Goal: Information Seeking & Learning: Learn about a topic

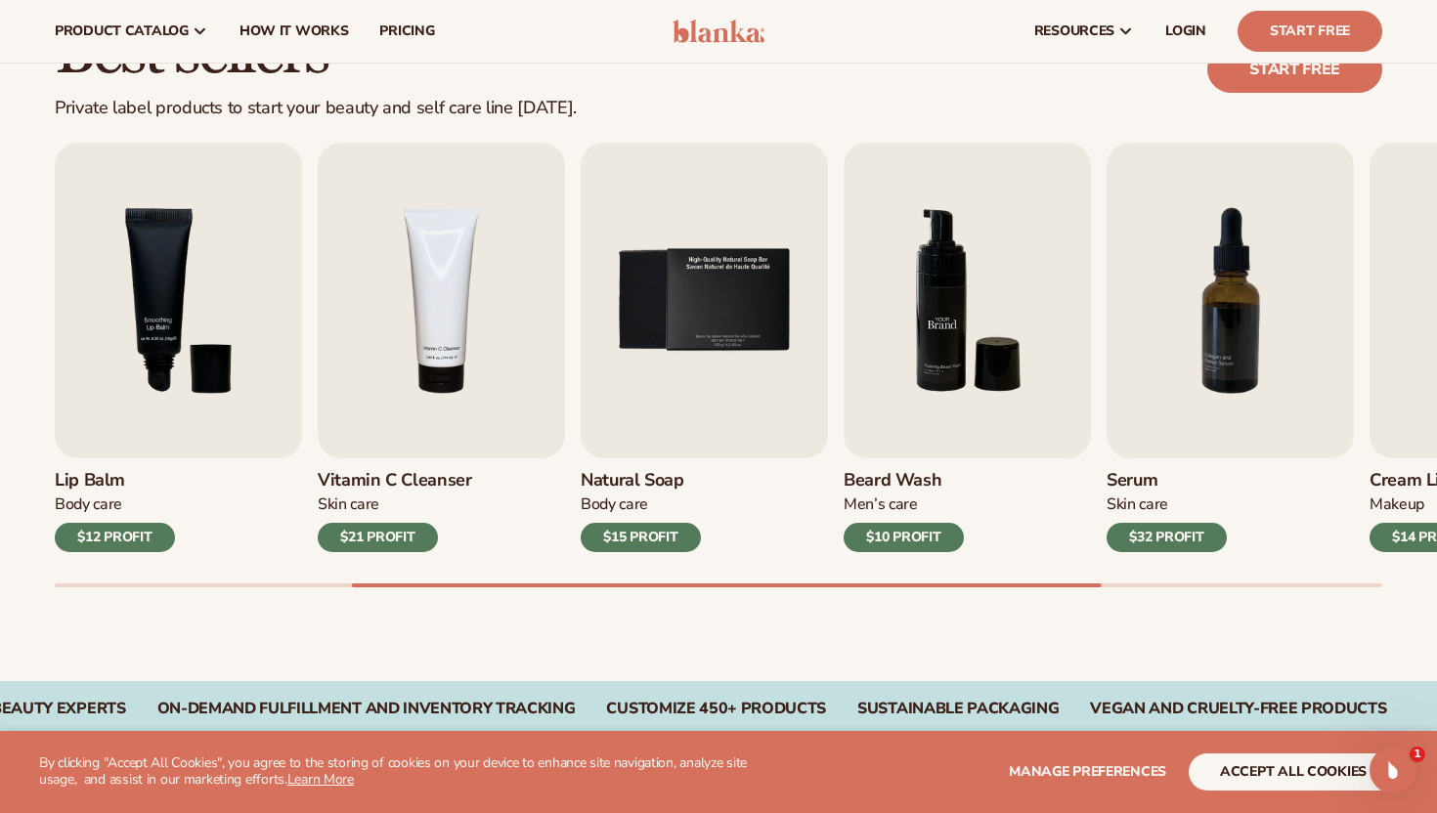
scroll to position [442, 0]
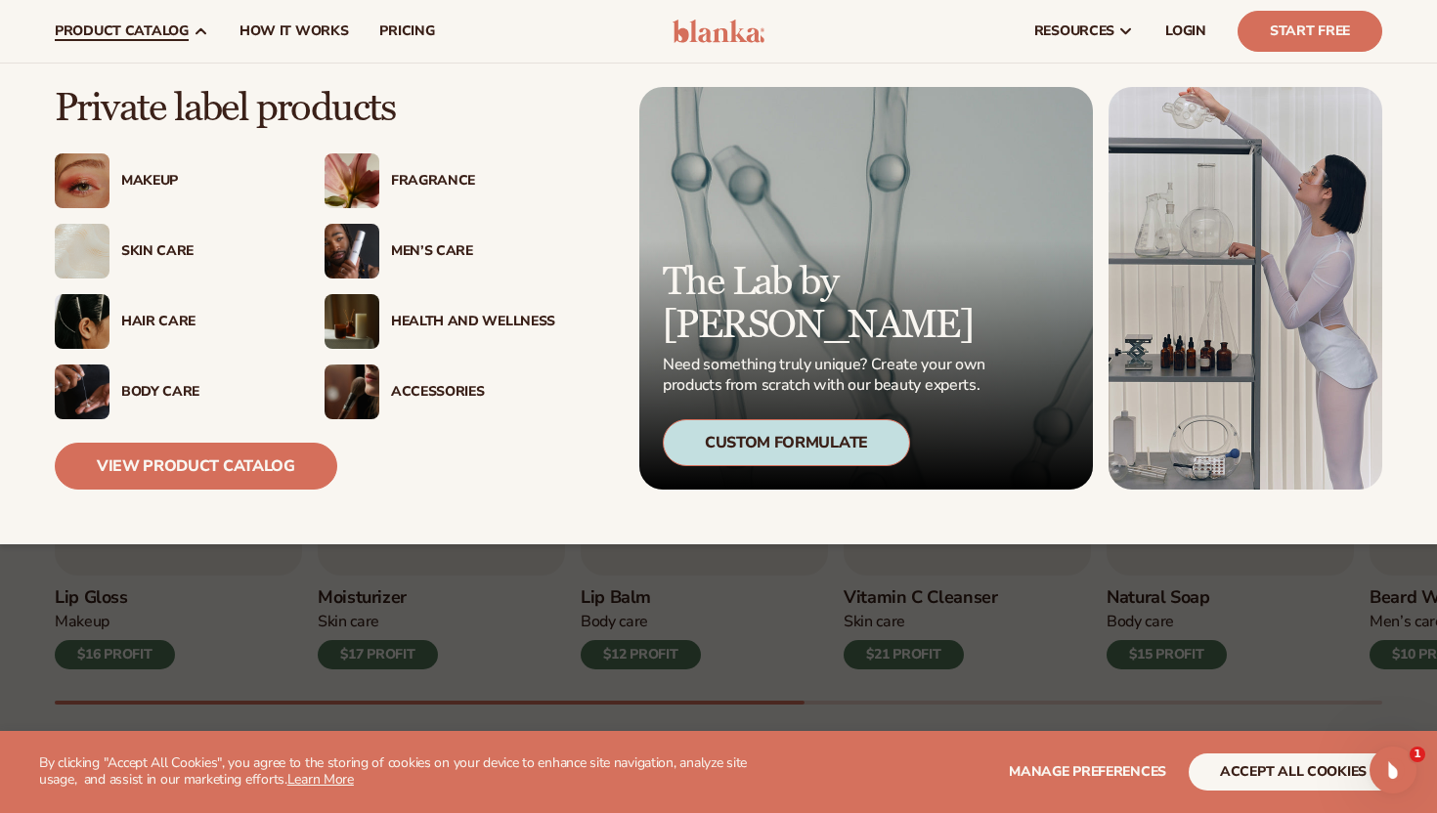
click at [105, 388] on img at bounding box center [82, 392] width 55 height 55
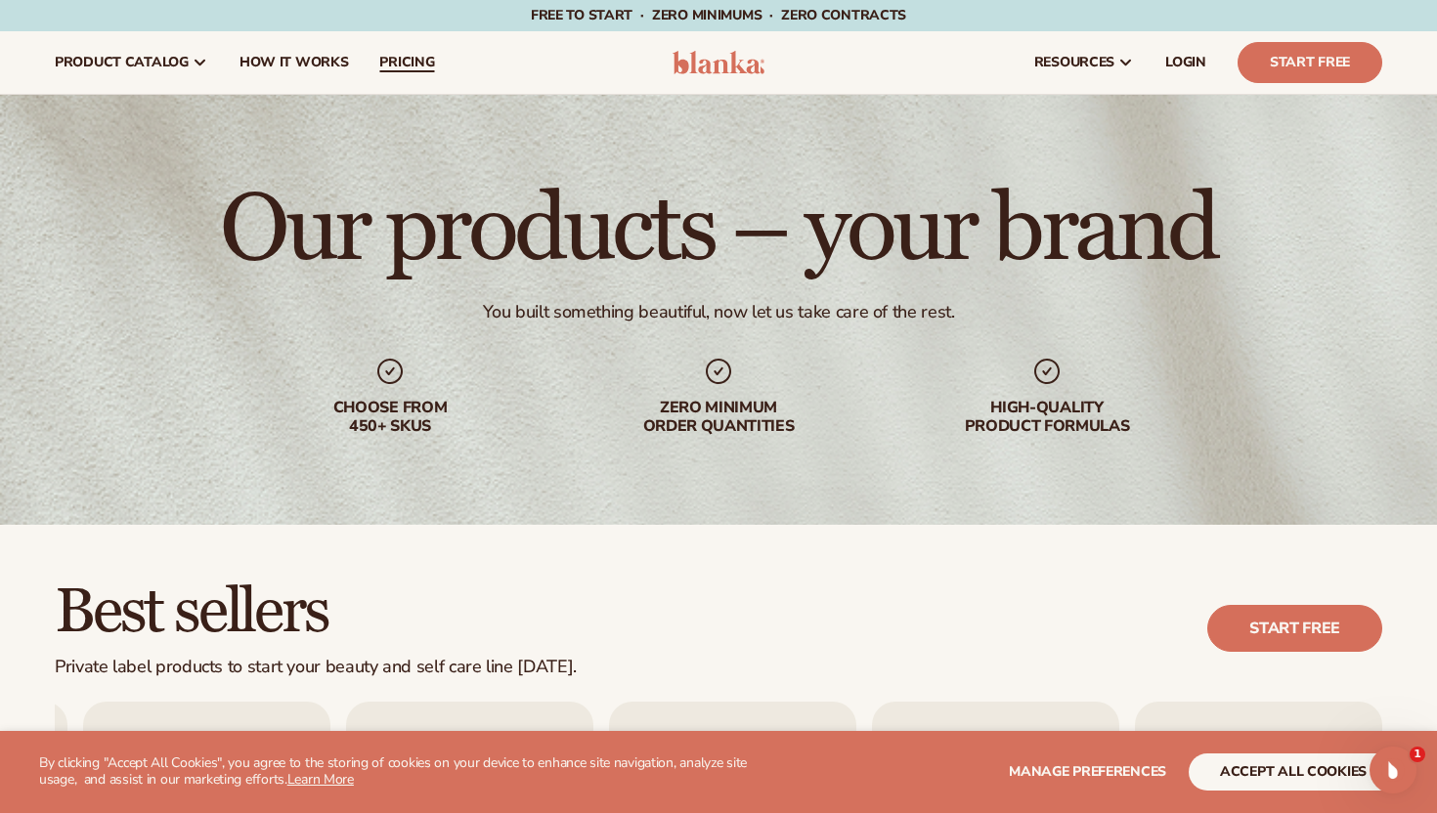
click at [403, 65] on span "pricing" at bounding box center [406, 63] width 55 height 16
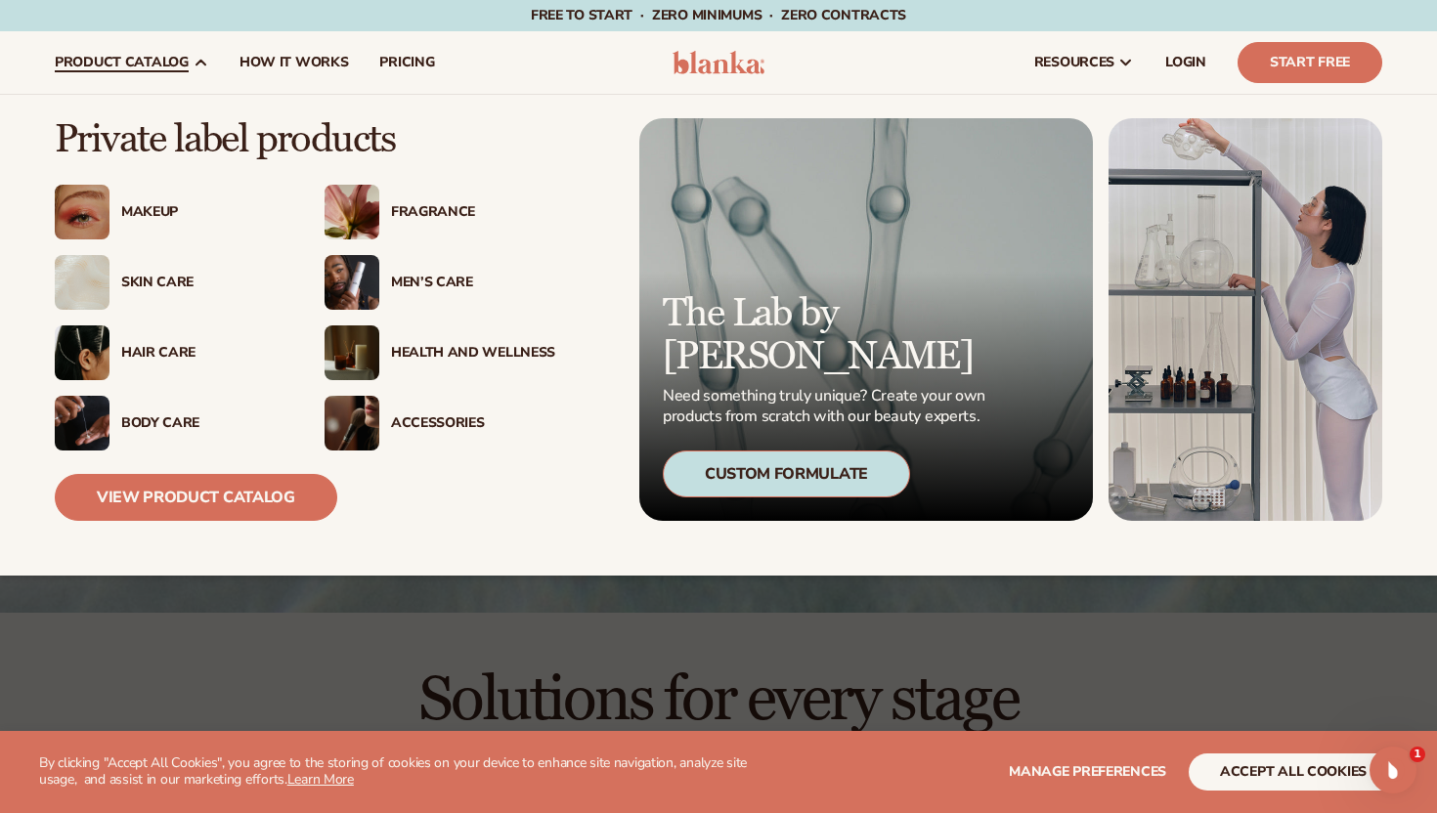
click at [151, 354] on div "Hair Care" at bounding box center [203, 353] width 164 height 17
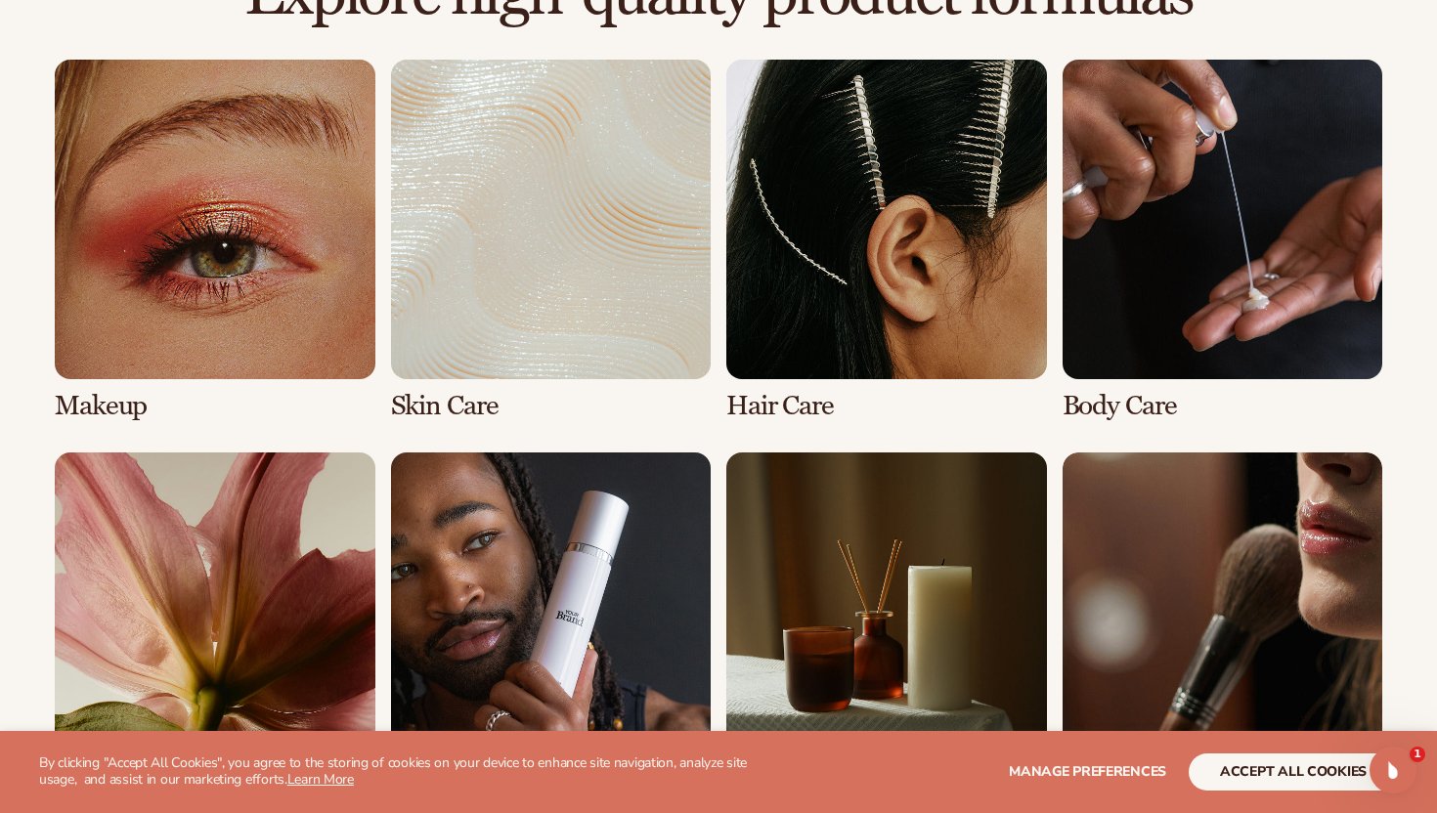
scroll to position [1646, 0]
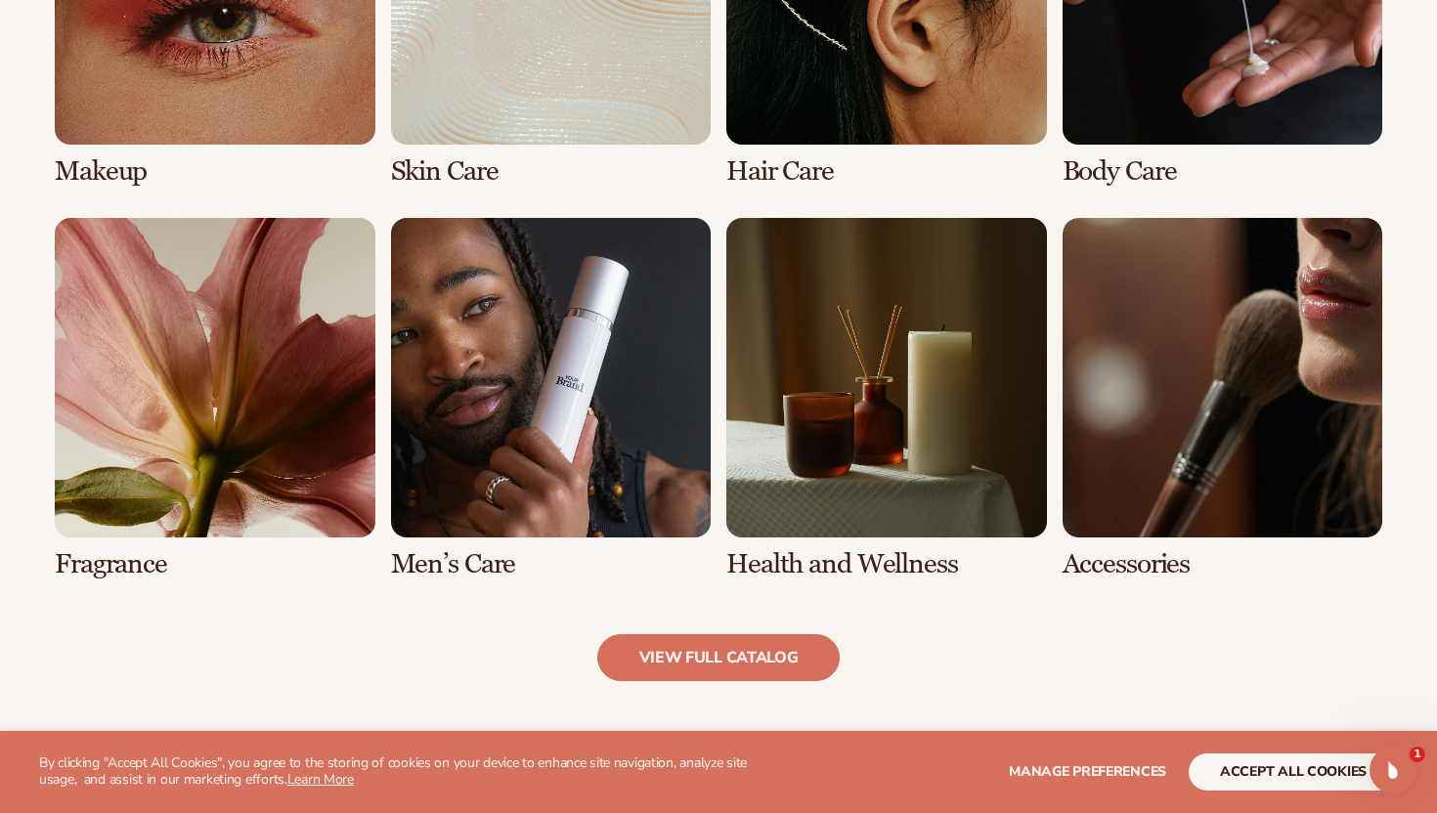
click at [842, 84] on link "3 / 8" at bounding box center [886, 6] width 321 height 362
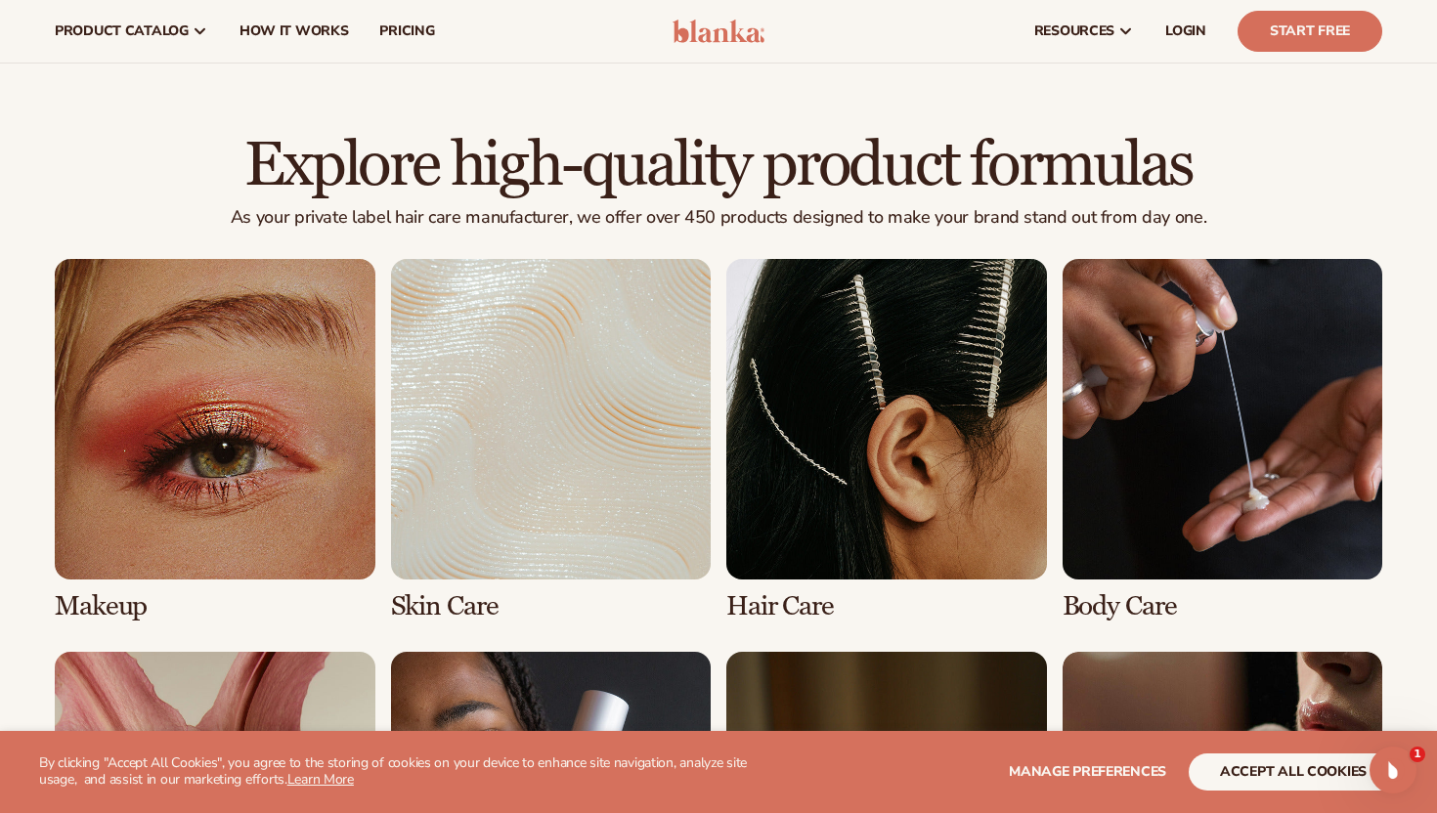
scroll to position [538, 0]
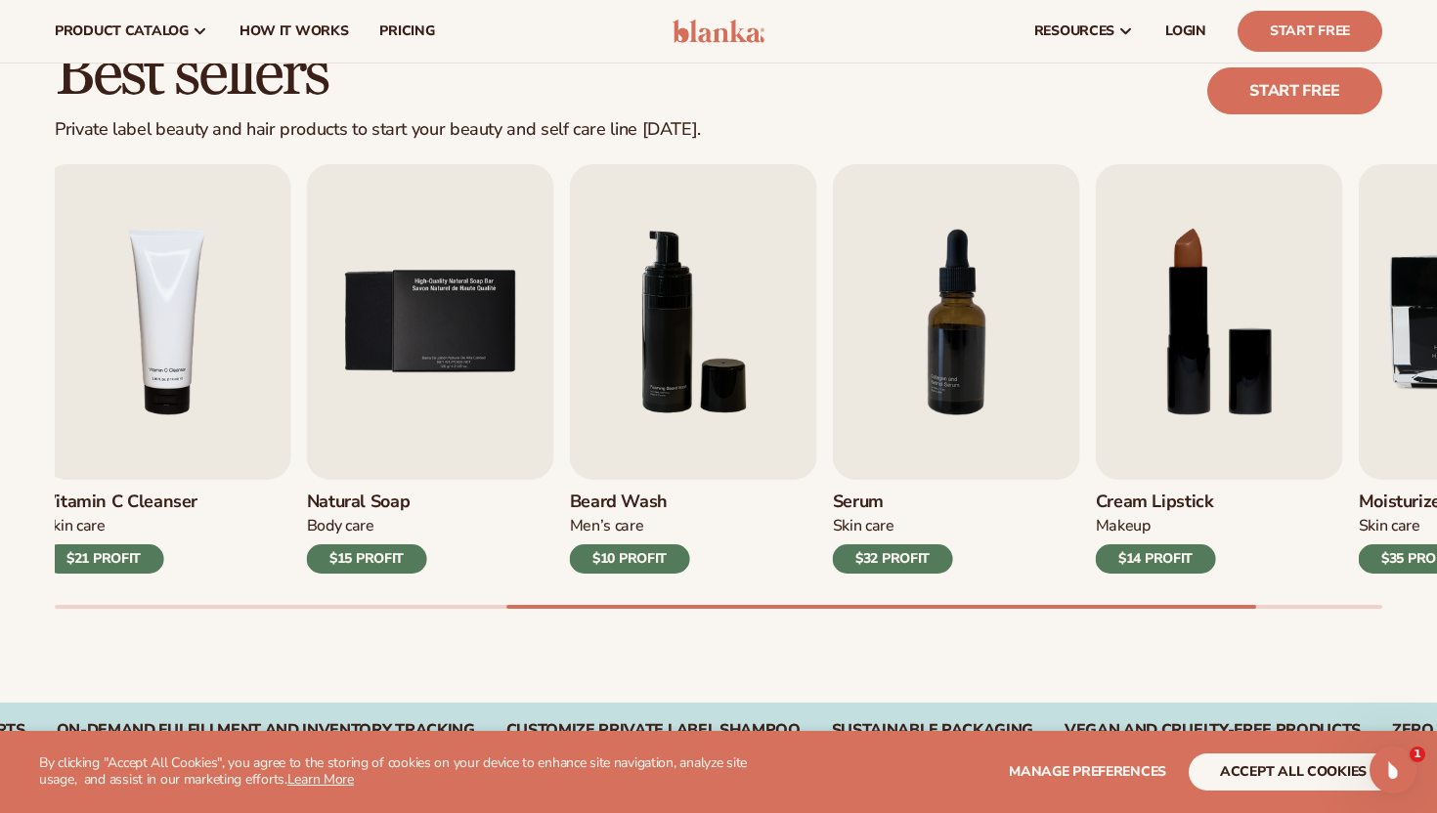
click at [1015, 610] on div "Best sellers Private label beauty and hair products to start your beauty and se…" at bounding box center [718, 344] width 1437 height 715
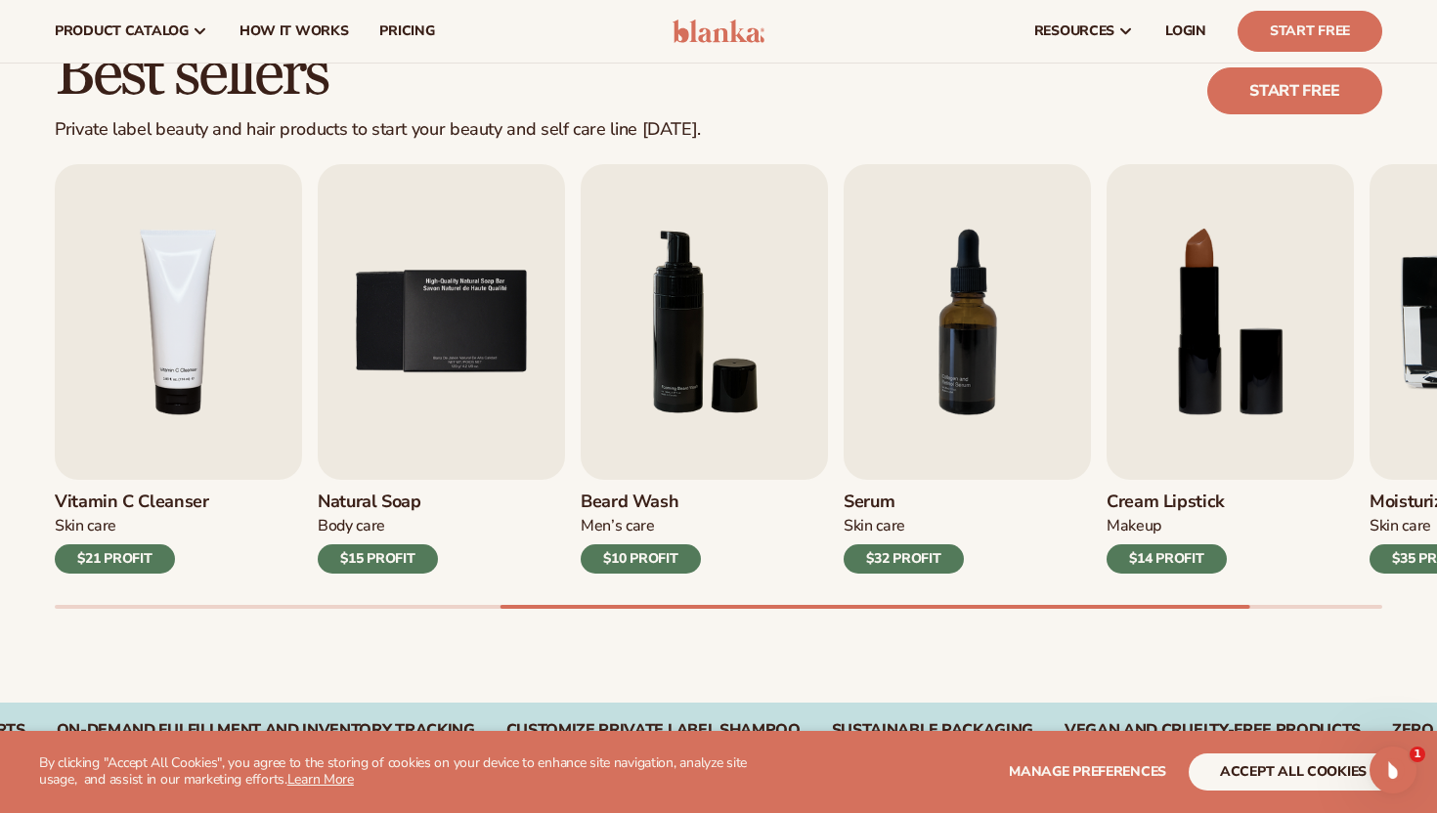
drag, startPoint x: 1016, startPoint y: 610, endPoint x: 1217, endPoint y: 611, distance: 201.4
click at [1218, 611] on div "Best sellers Private label beauty and hair products to start your beauty and se…" at bounding box center [718, 344] width 1437 height 715
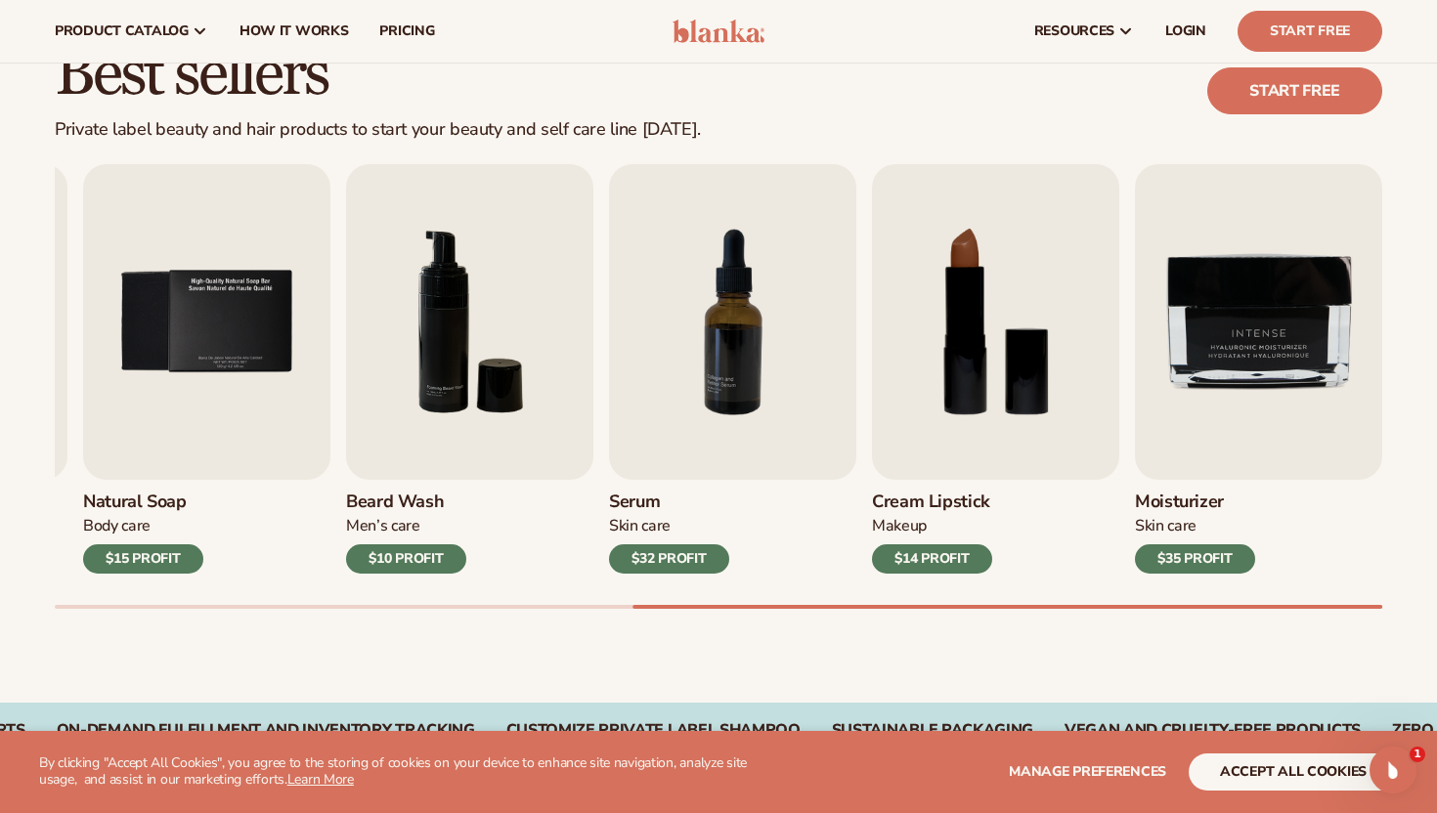
click at [1384, 609] on div "Best sellers Private label beauty and hair products to start your beauty and se…" at bounding box center [718, 344] width 1437 height 715
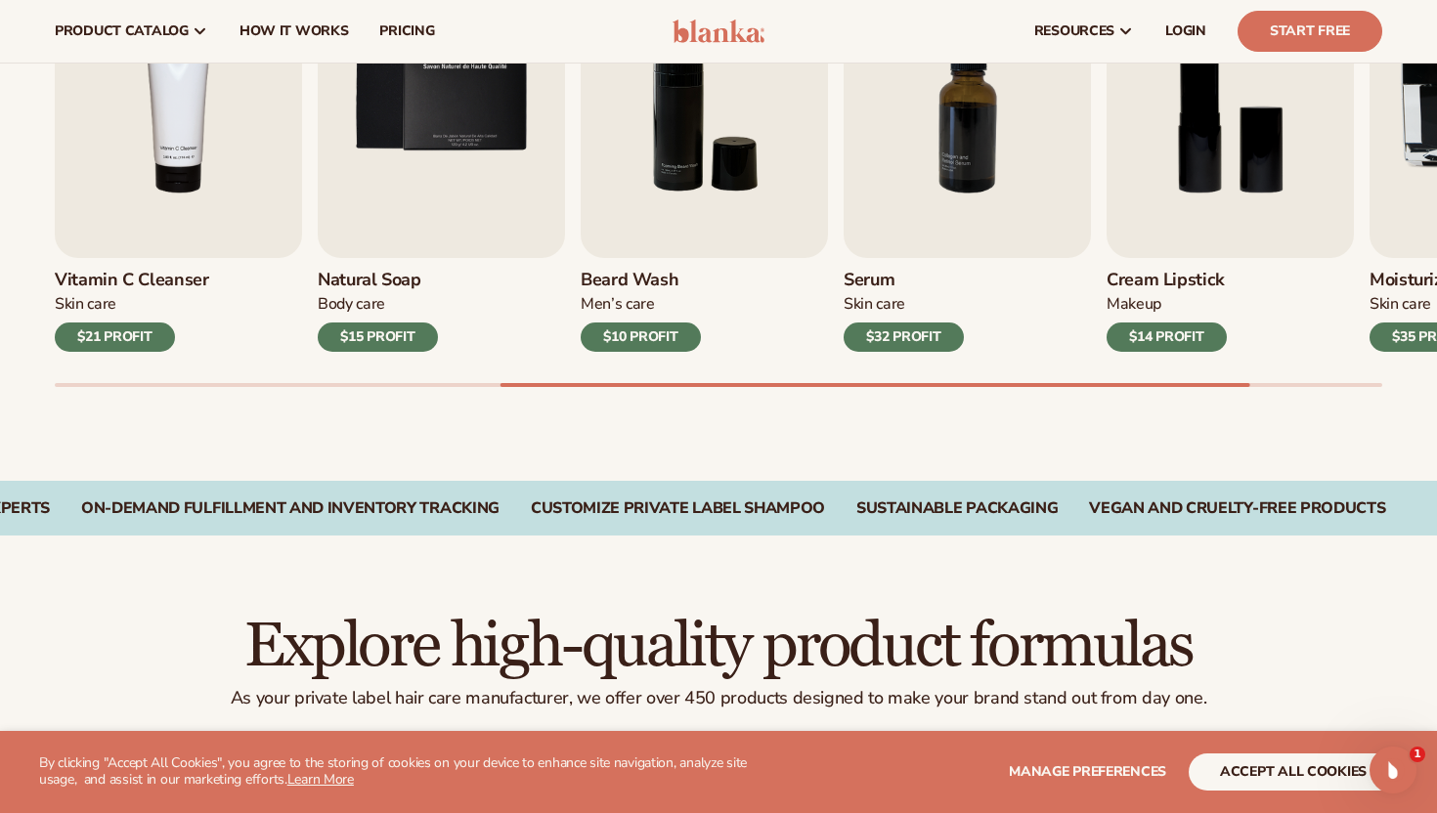
scroll to position [670, 0]
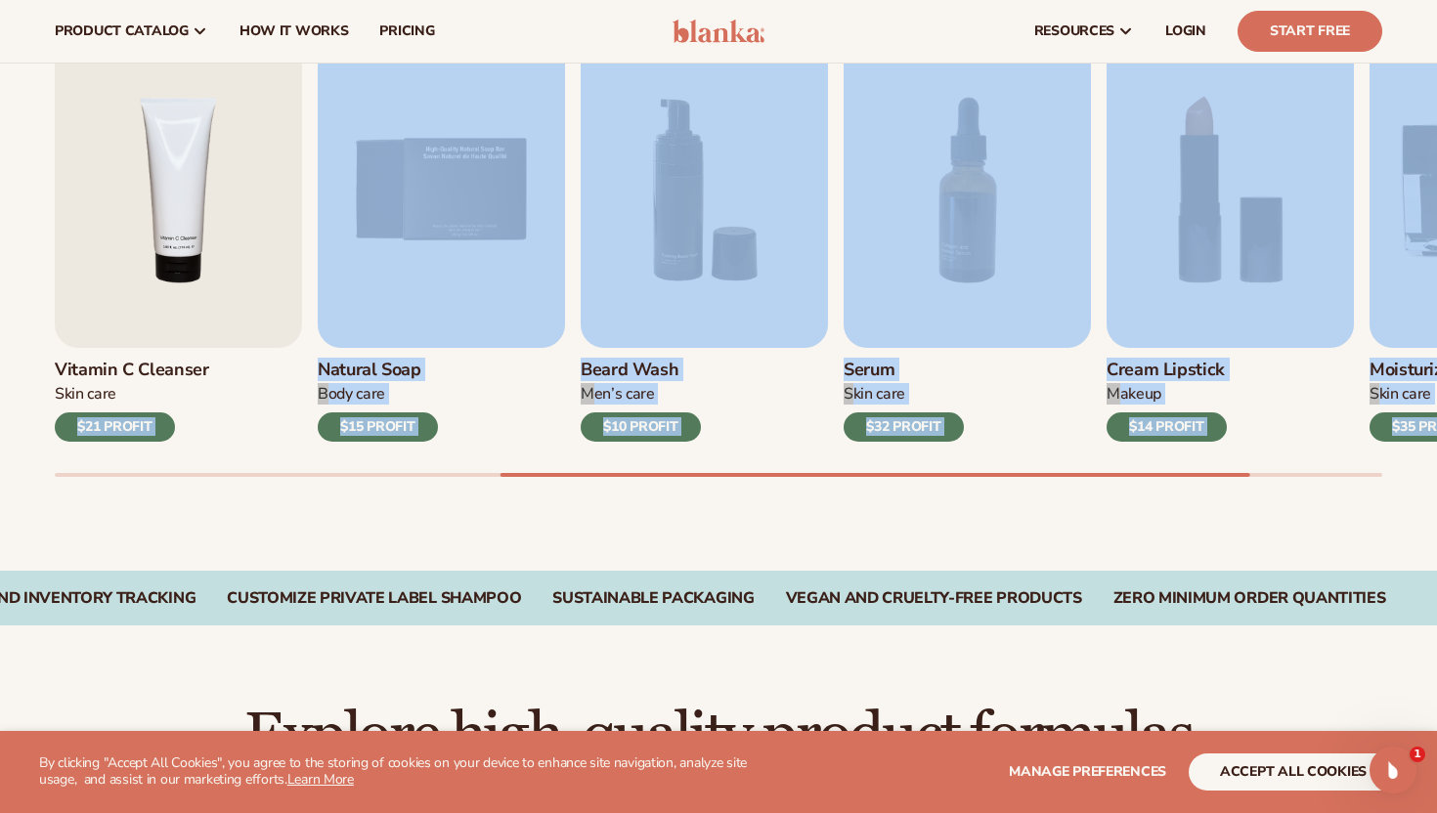
drag, startPoint x: 585, startPoint y: 471, endPoint x: 283, endPoint y: 426, distance: 305.4
click at [262, 434] on div "Lip Gloss Makeup $16 PROFIT Moisturizer [MEDICAL_DATA] $17 PROFIT [MEDICAL_DATA…" at bounding box center [746, 254] width 1382 height 445
click at [643, 294] on img "6 / 9" at bounding box center [704, 190] width 247 height 316
click at [633, 422] on div "$10 PROFIT" at bounding box center [641, 426] width 120 height 29
click at [655, 434] on div "$10 PROFIT" at bounding box center [641, 426] width 120 height 29
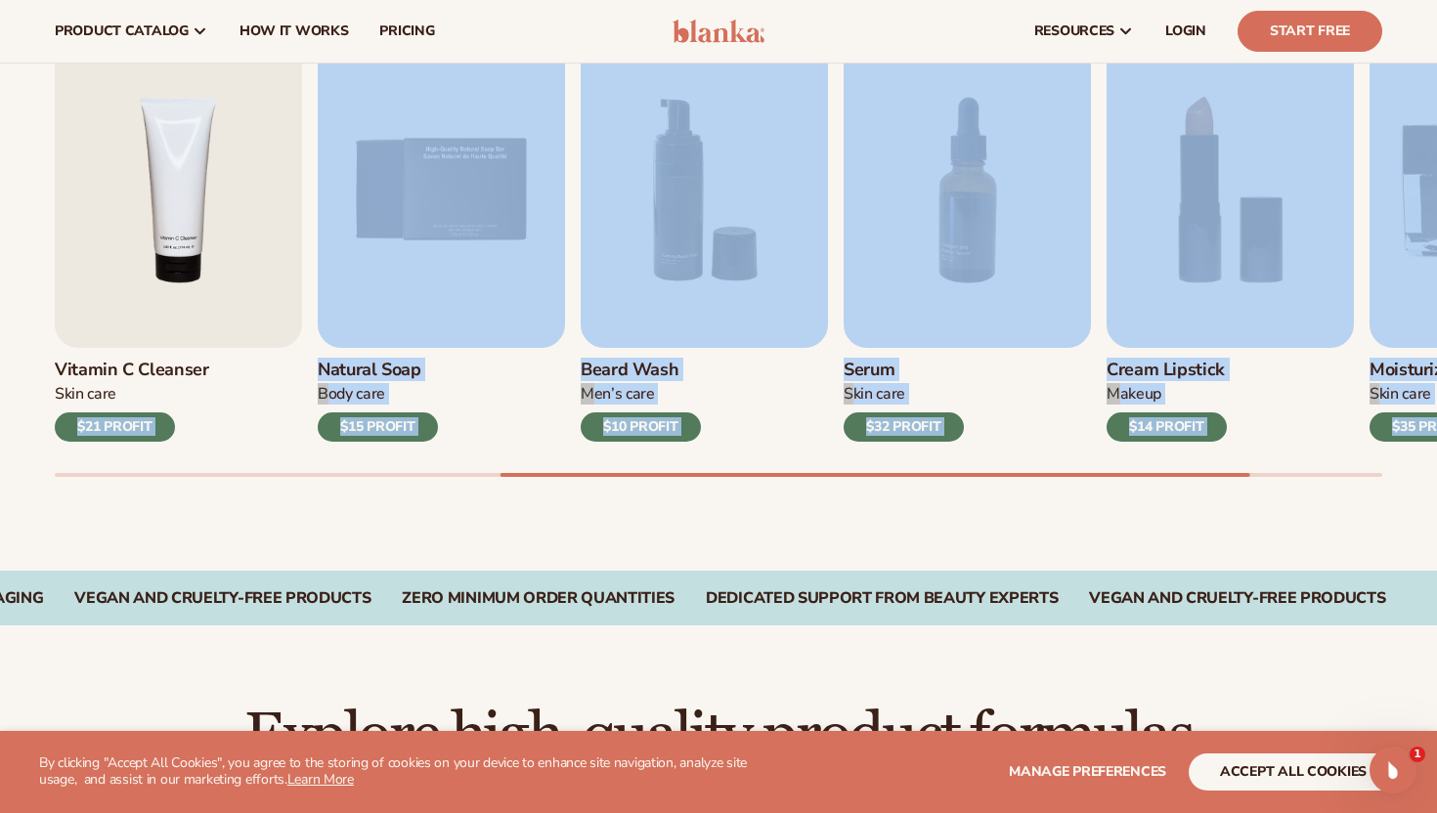
click at [661, 431] on div "$10 PROFIT" at bounding box center [641, 426] width 120 height 29
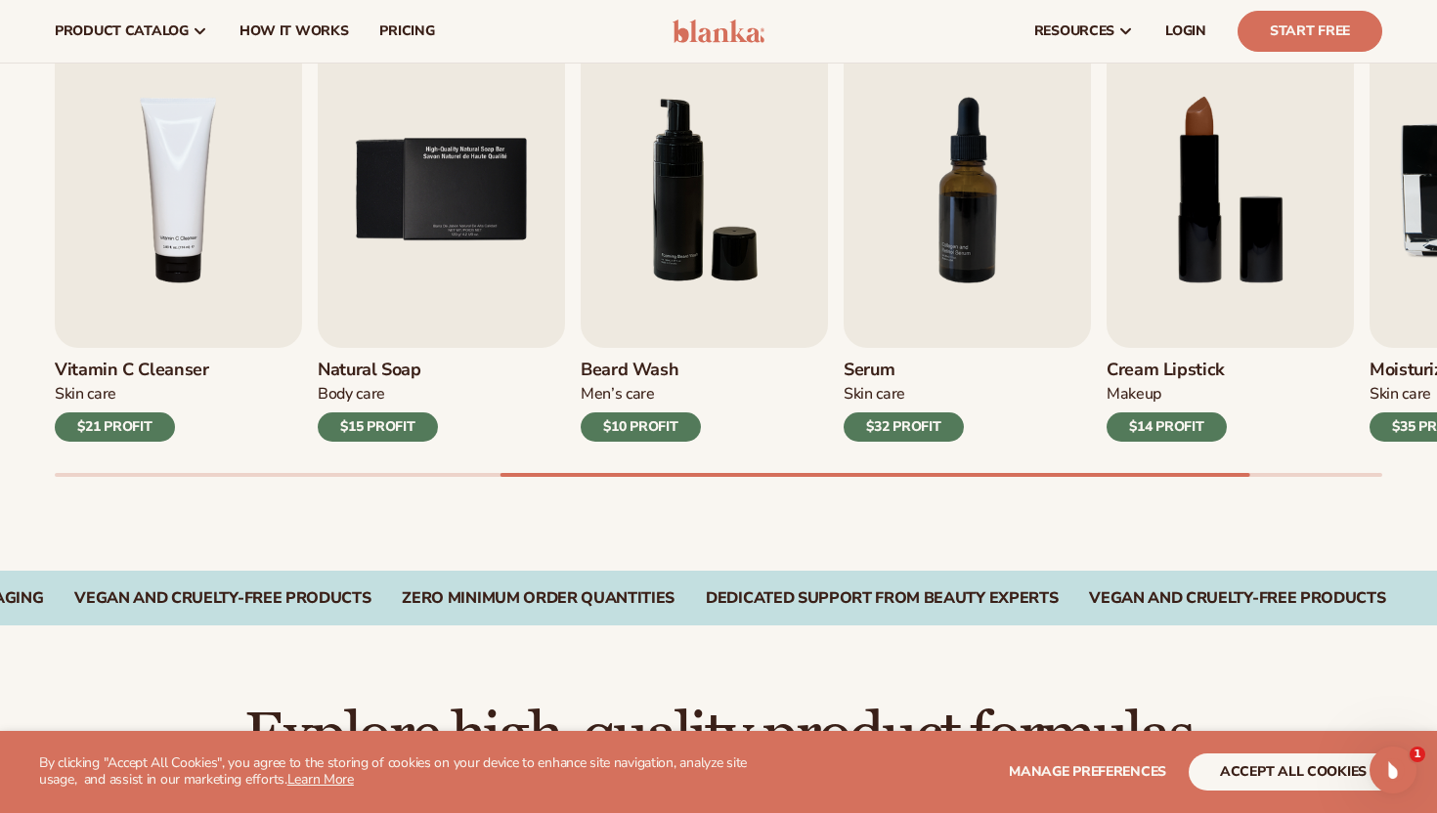
click at [687, 529] on div "Best sellers Private label beauty and hair products to start your beauty and se…" at bounding box center [718, 212] width 1437 height 715
click at [674, 302] on img "6 / 9" at bounding box center [704, 190] width 247 height 316
click at [686, 249] on img "6 / 9" at bounding box center [704, 190] width 247 height 316
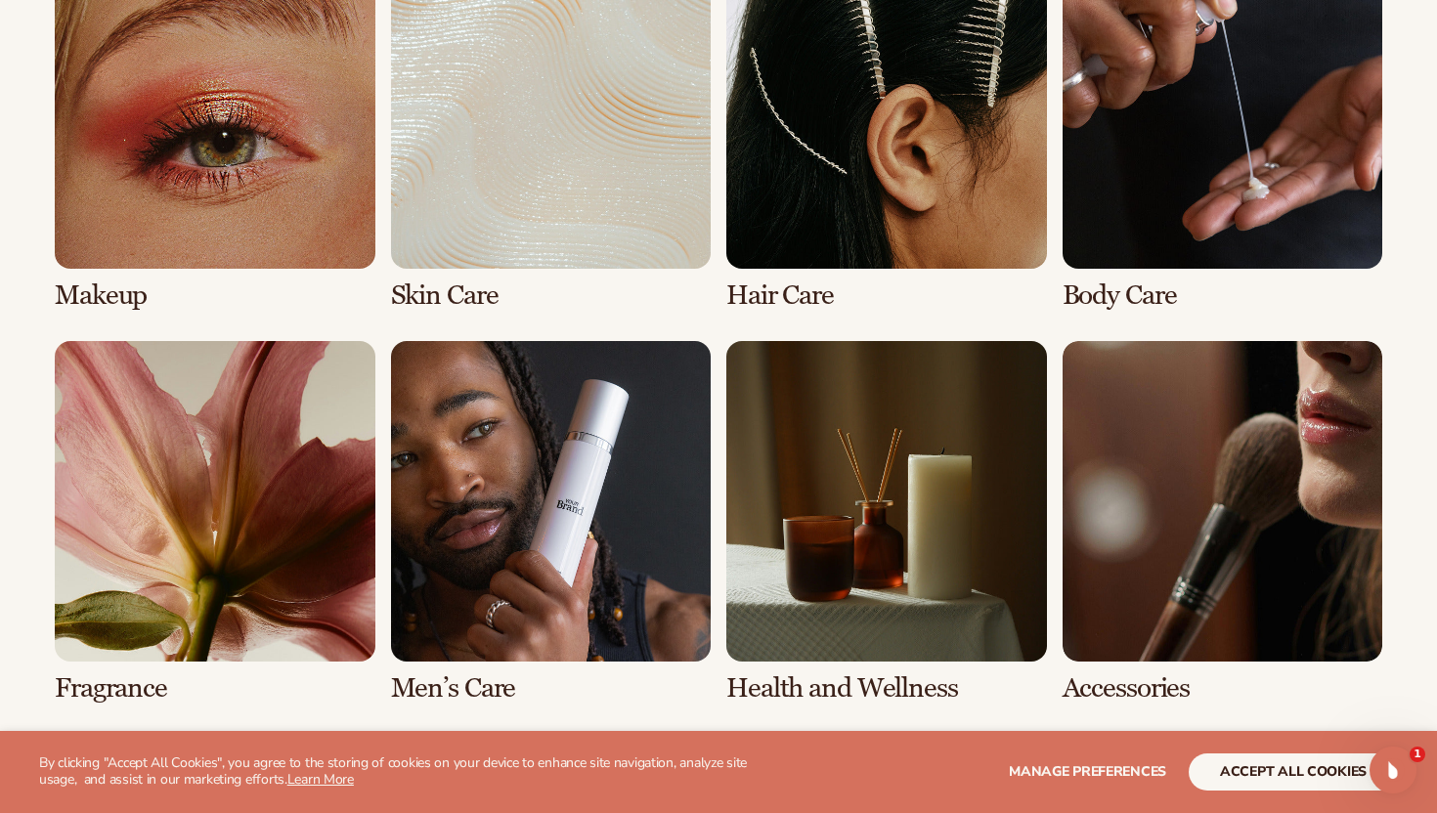
scroll to position [1709, 0]
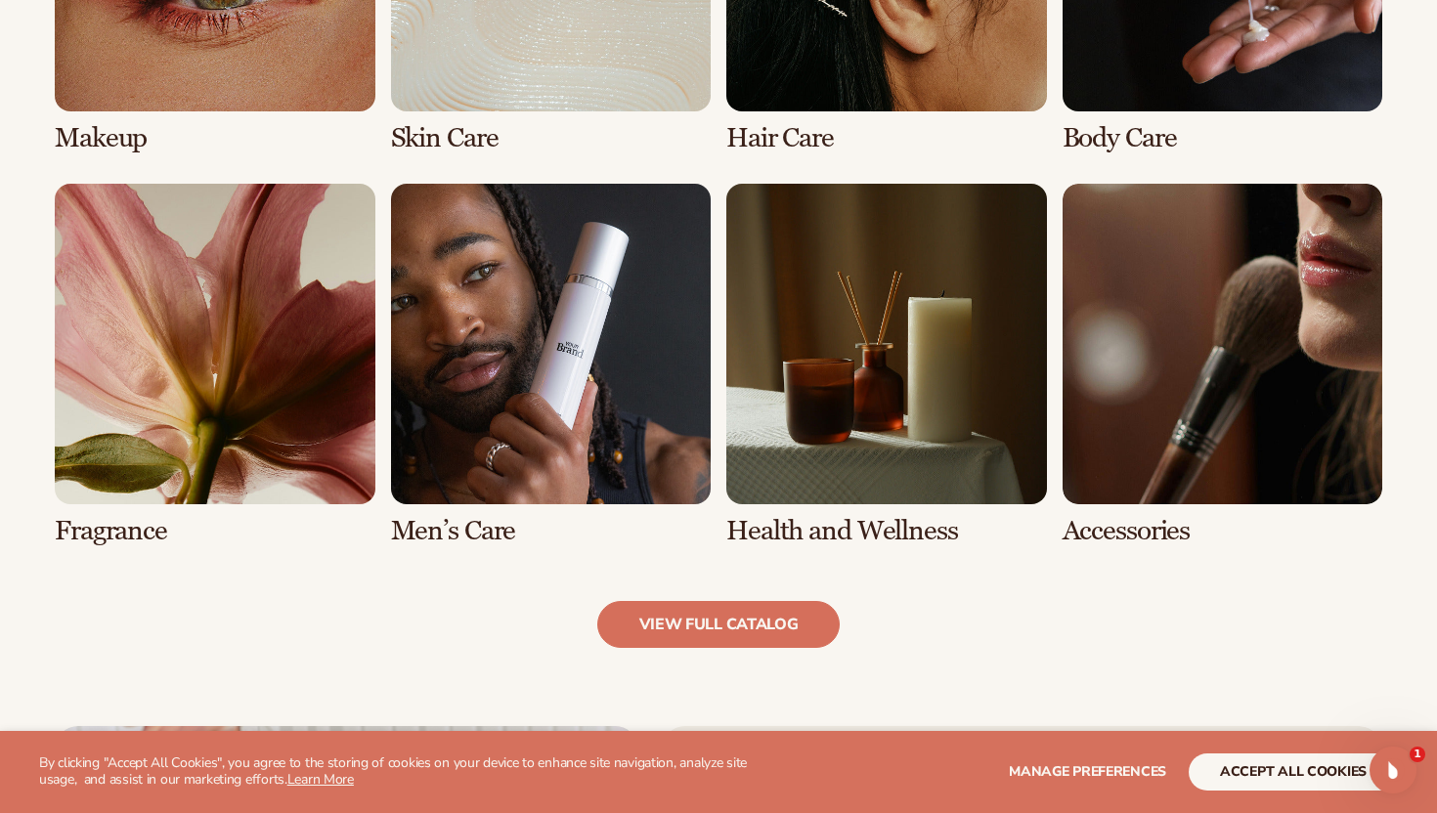
click at [503, 507] on link "6 / 8" at bounding box center [551, 365] width 321 height 362
click at [695, 631] on link "view full catalog" at bounding box center [718, 624] width 243 height 47
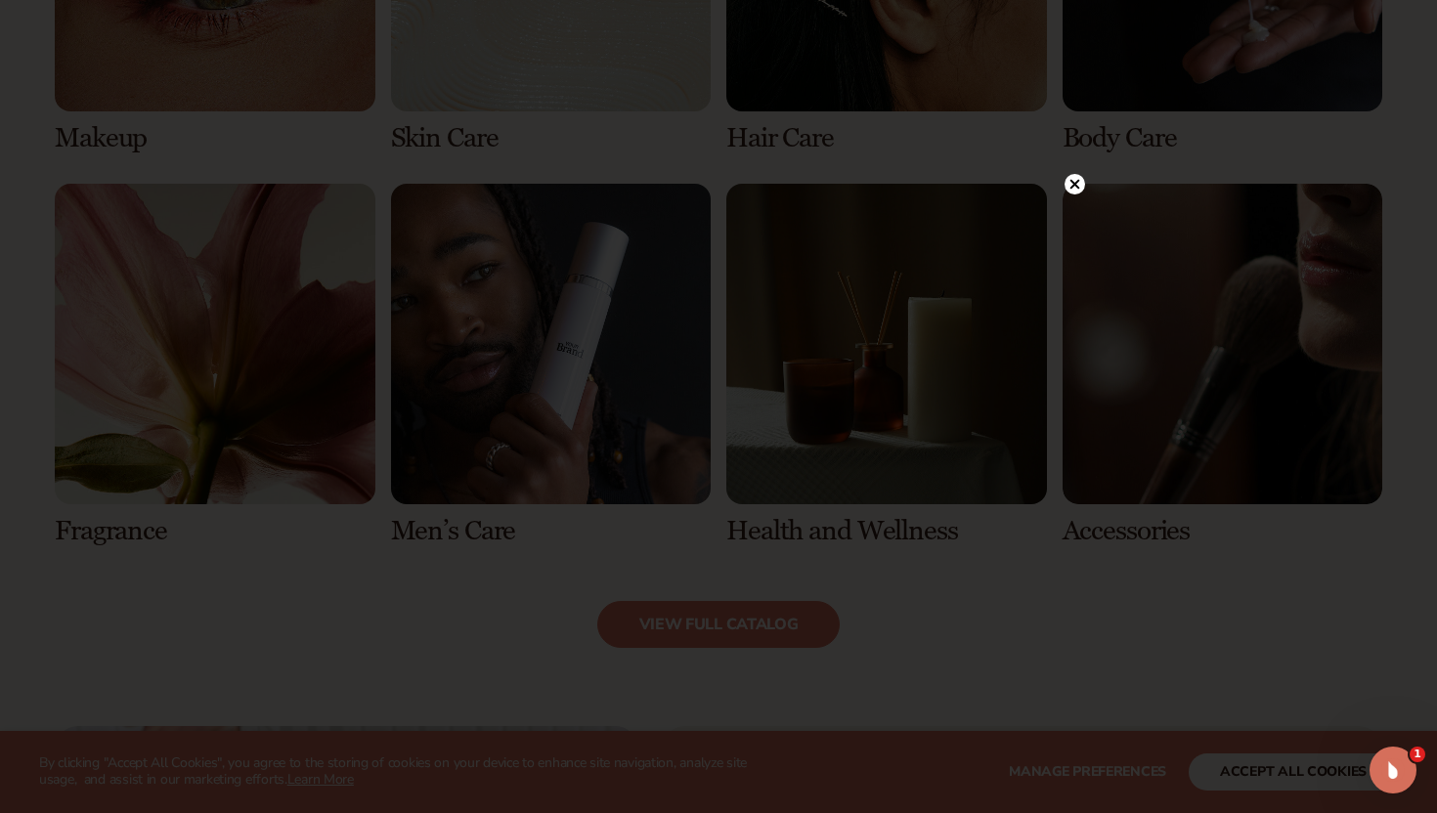
click at [1073, 189] on circle at bounding box center [1074, 184] width 21 height 21
